Goal: Task Accomplishment & Management: Use online tool/utility

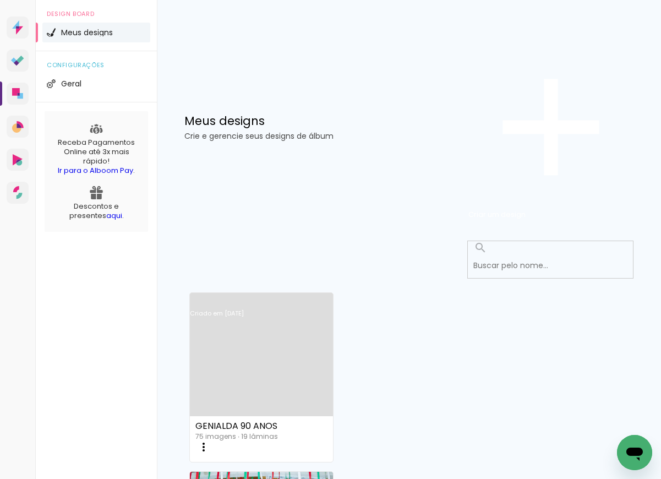
scroll to position [13, 0]
click at [235, 297] on link "Criado em [DATE]" at bounding box center [261, 328] width 143 height 62
